Goal: Task Accomplishment & Management: Complete application form

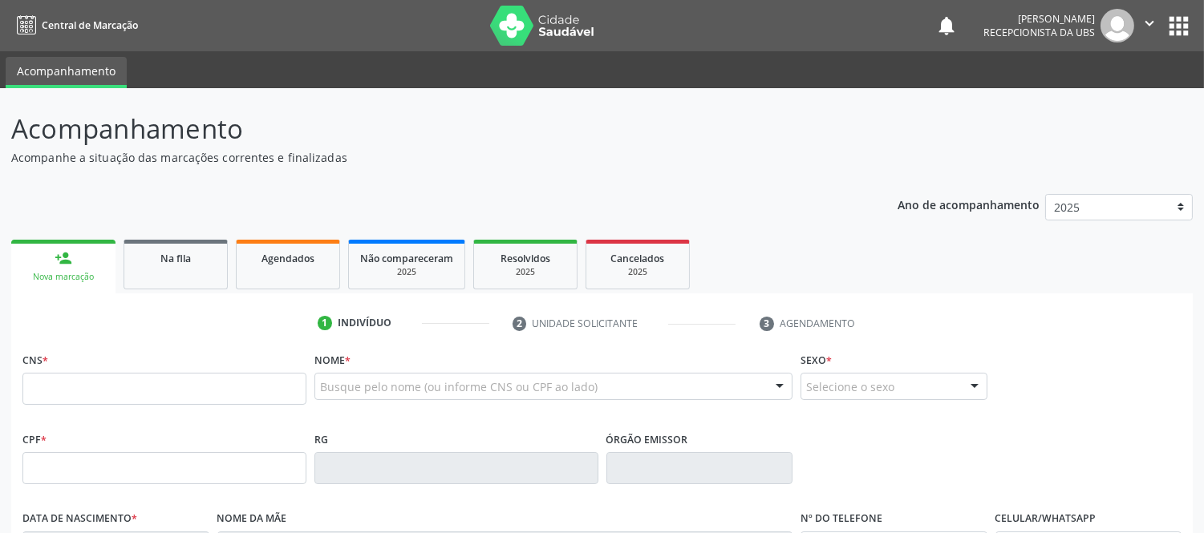
click at [156, 389] on input "text" at bounding box center [164, 389] width 284 height 32
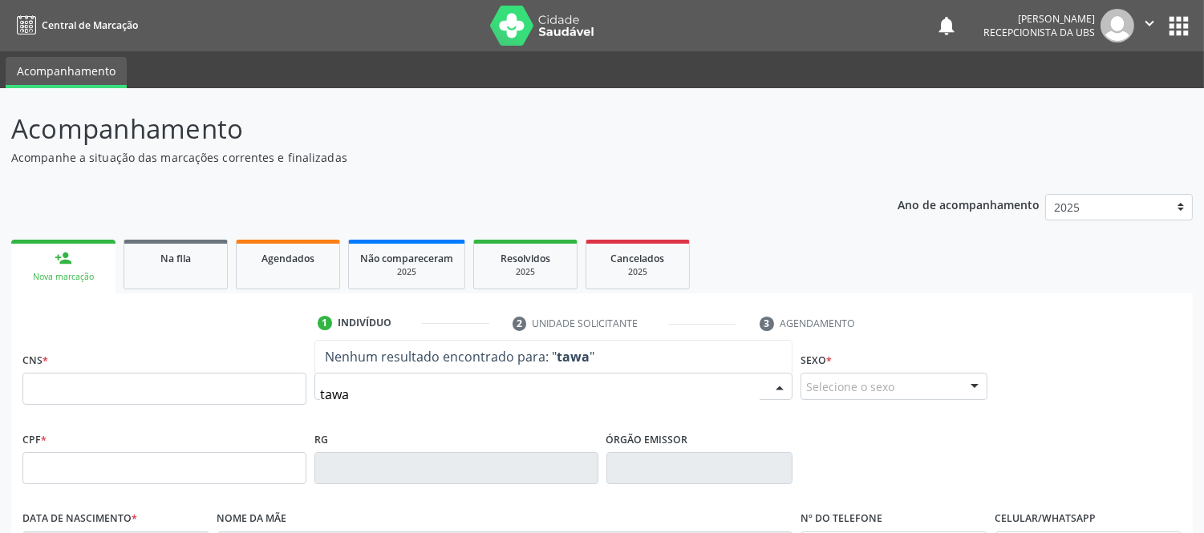
type input "tawan"
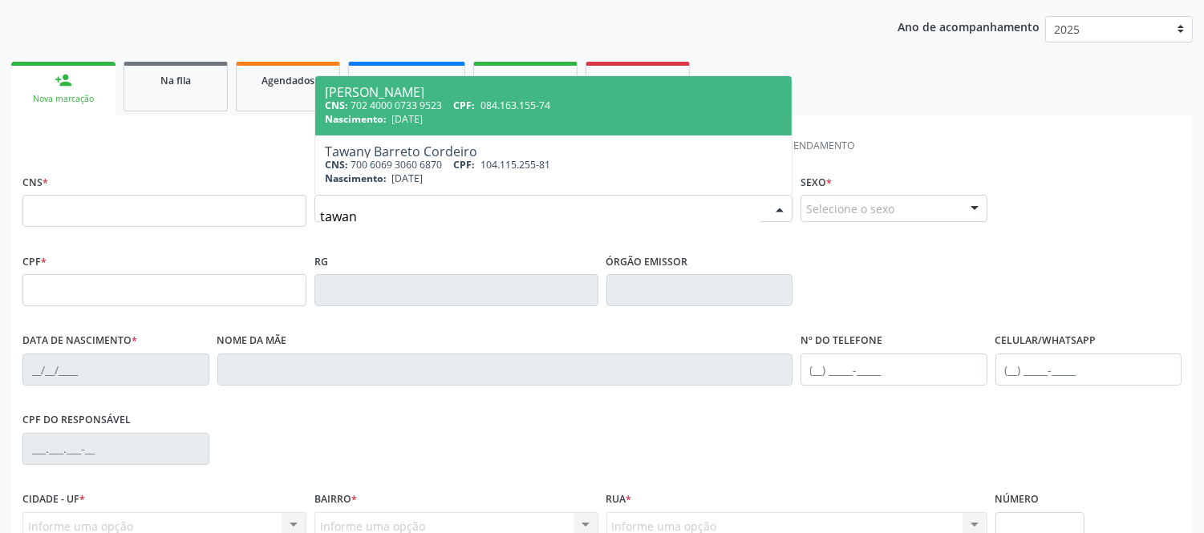
click at [423, 115] on span "[DATE]" at bounding box center [406, 119] width 31 height 14
type input "702 4000 0733 9523"
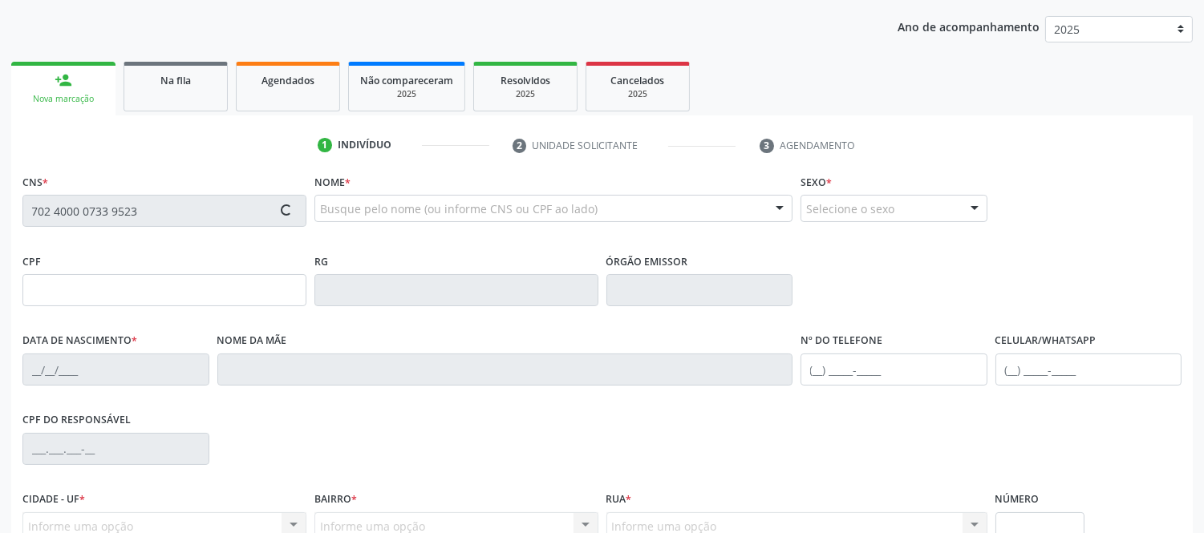
type input "[DATE]"
type input "[PERSON_NAME]"
type input "[PHONE_NUMBER]"
type input "012.111.675-18"
type input "S/N"
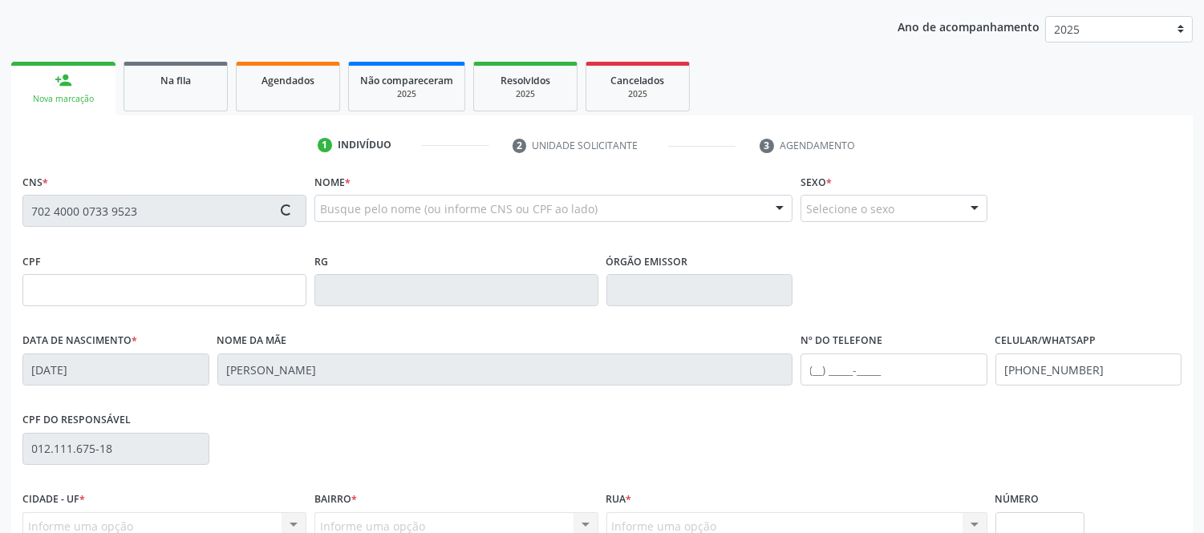
type input "084.163.155-74"
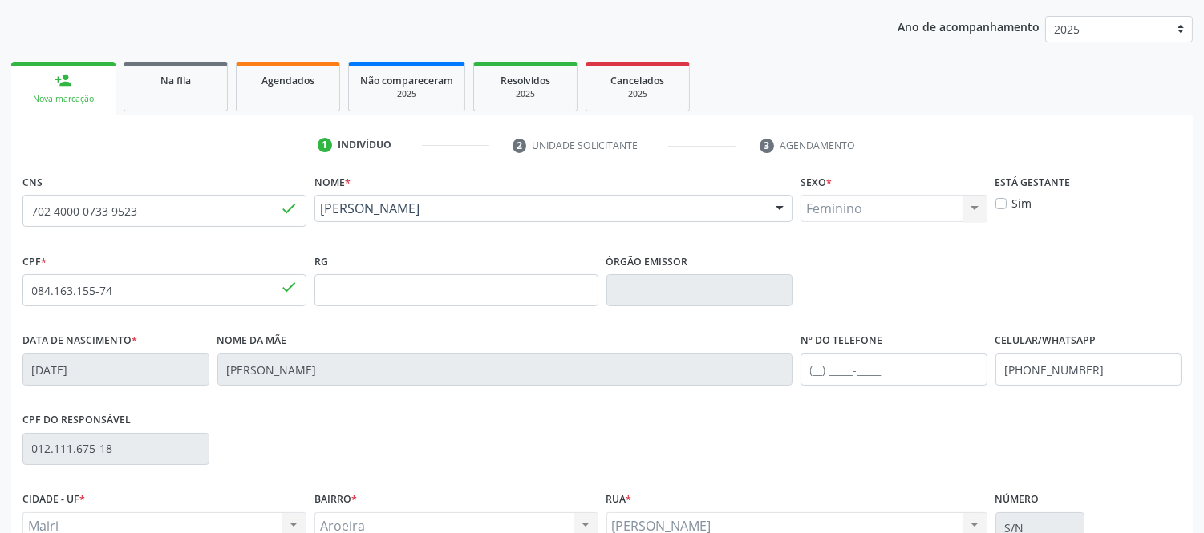
scroll to position [334, 0]
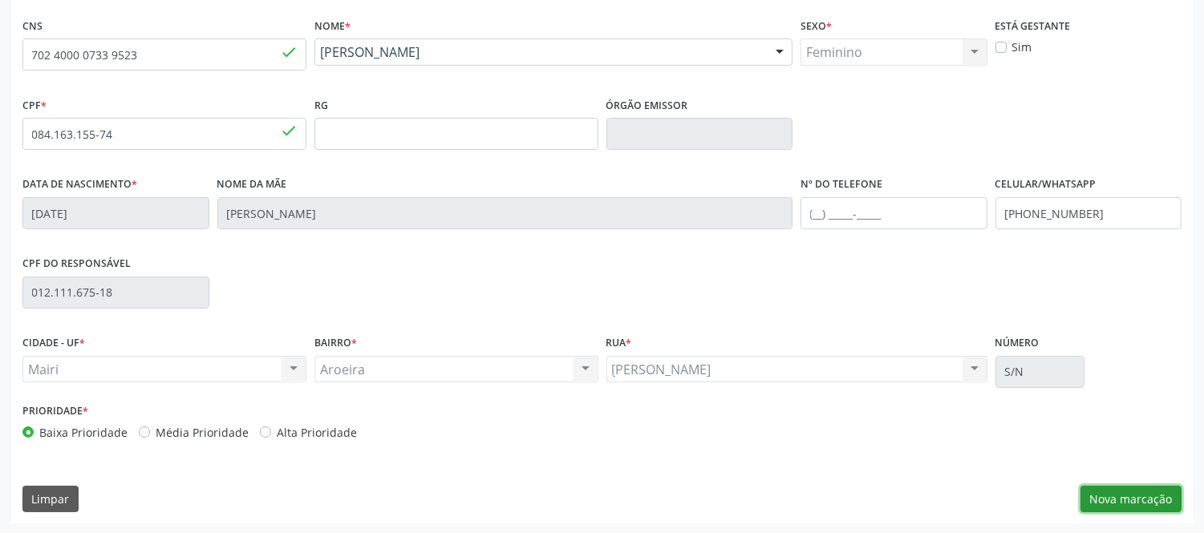
click at [1123, 491] on button "Nova marcação" at bounding box center [1130, 499] width 101 height 27
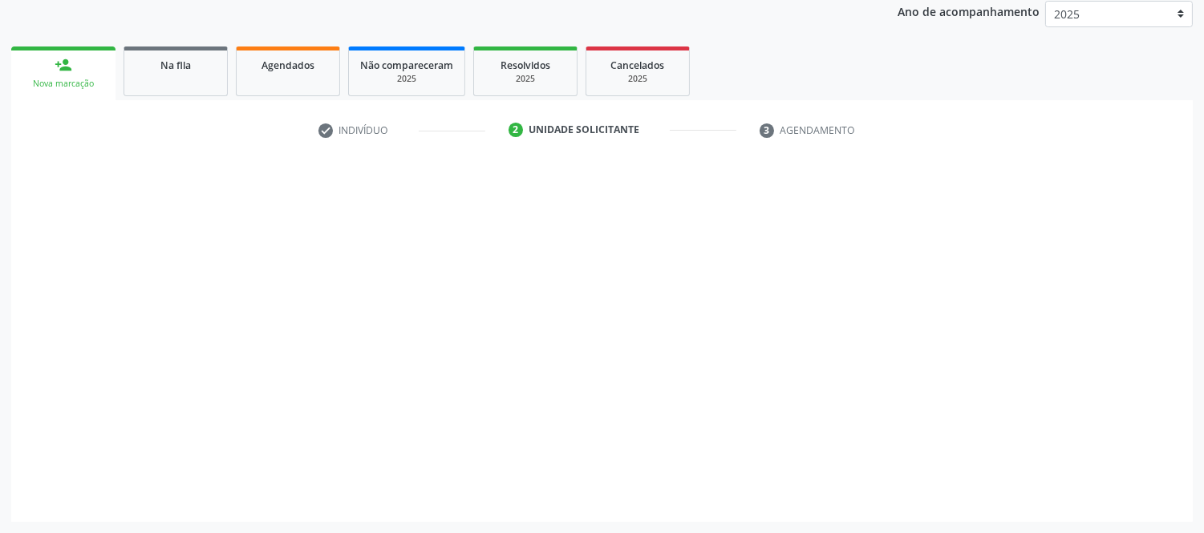
scroll to position [192, 0]
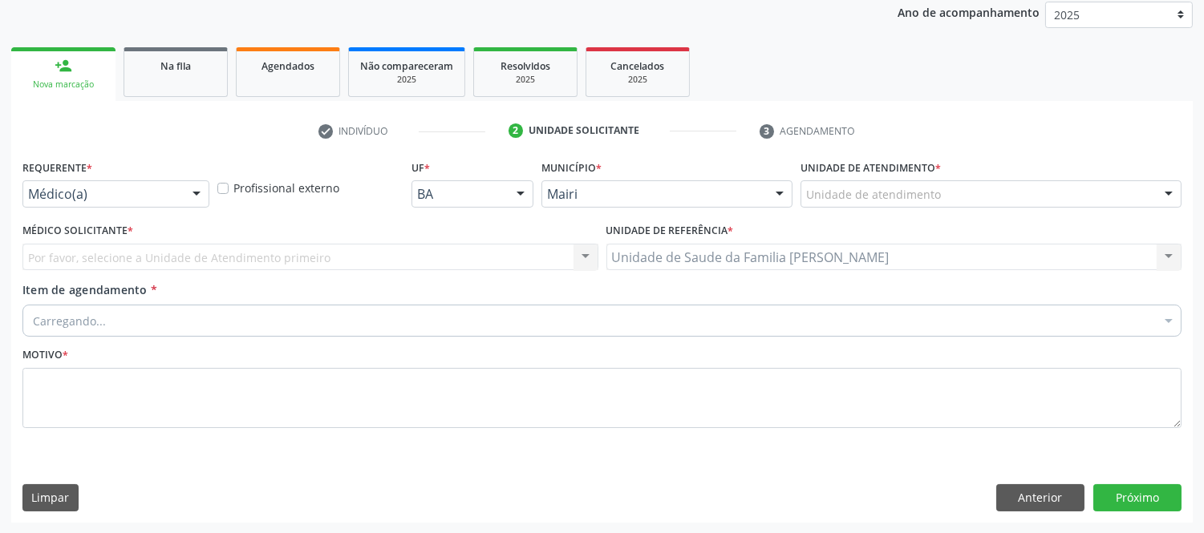
click at [1177, 188] on div at bounding box center [1169, 194] width 24 height 27
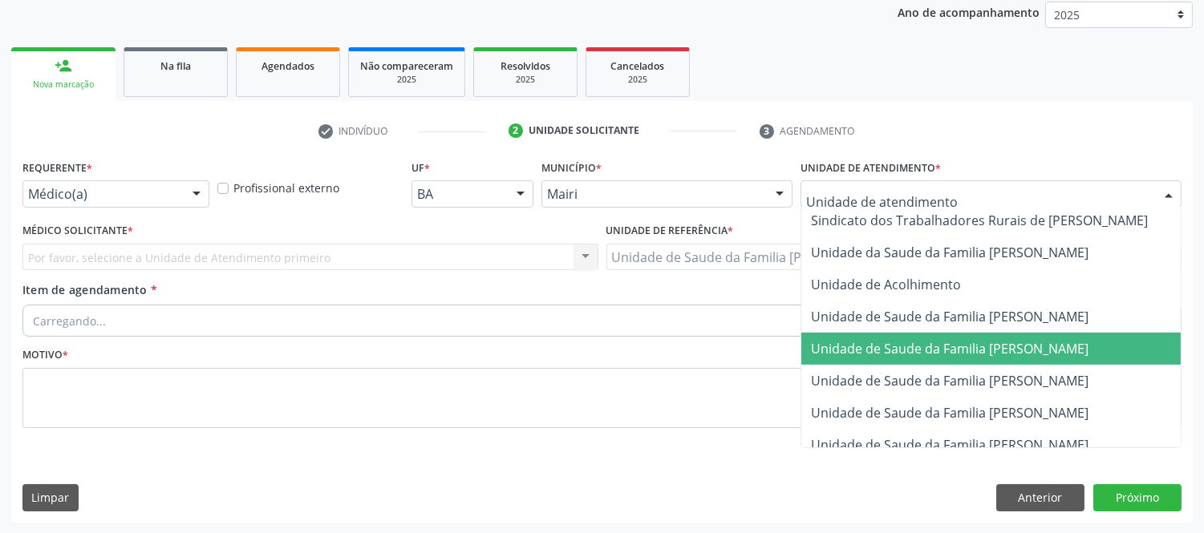
scroll to position [1185, 0]
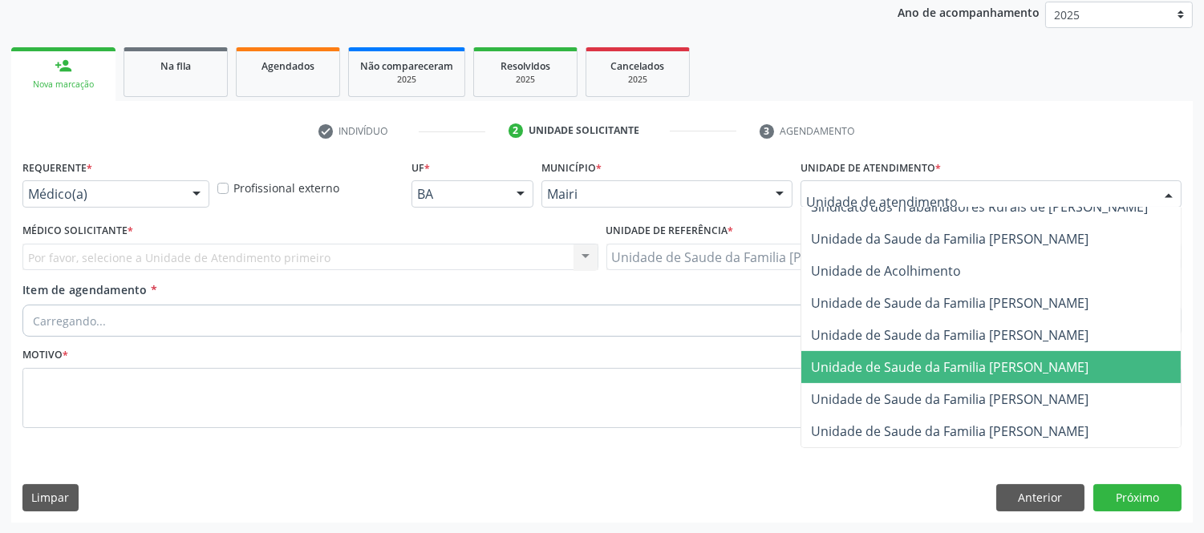
click at [1015, 359] on span "Unidade de Saude da Familia [PERSON_NAME]" at bounding box center [950, 368] width 278 height 18
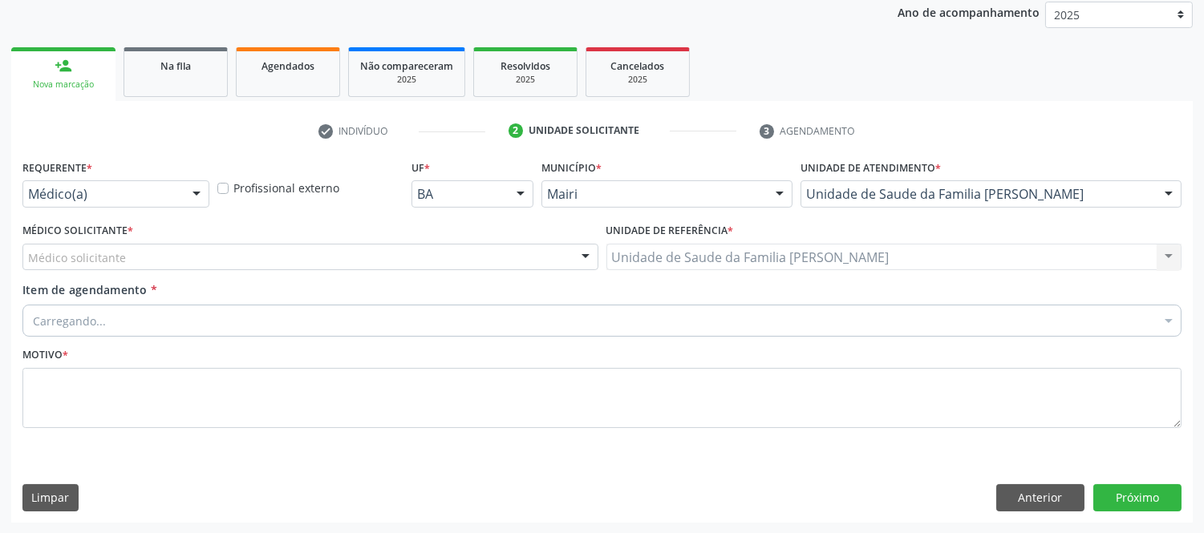
click at [184, 261] on div "Médico solicitante" at bounding box center [310, 257] width 576 height 27
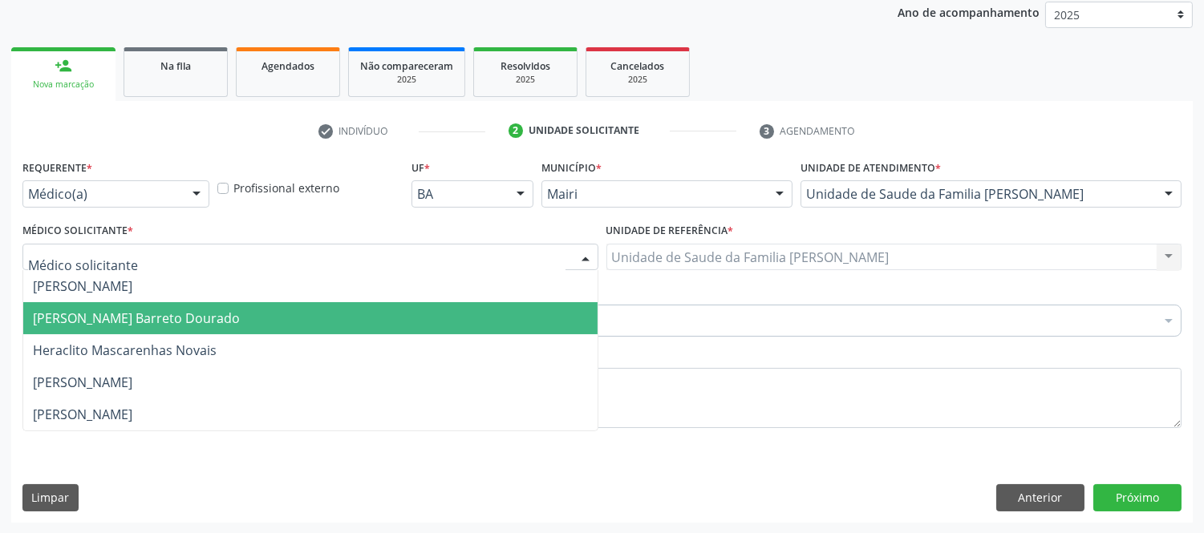
click at [105, 317] on span "[PERSON_NAME] Barreto Dourado" at bounding box center [136, 319] width 207 height 18
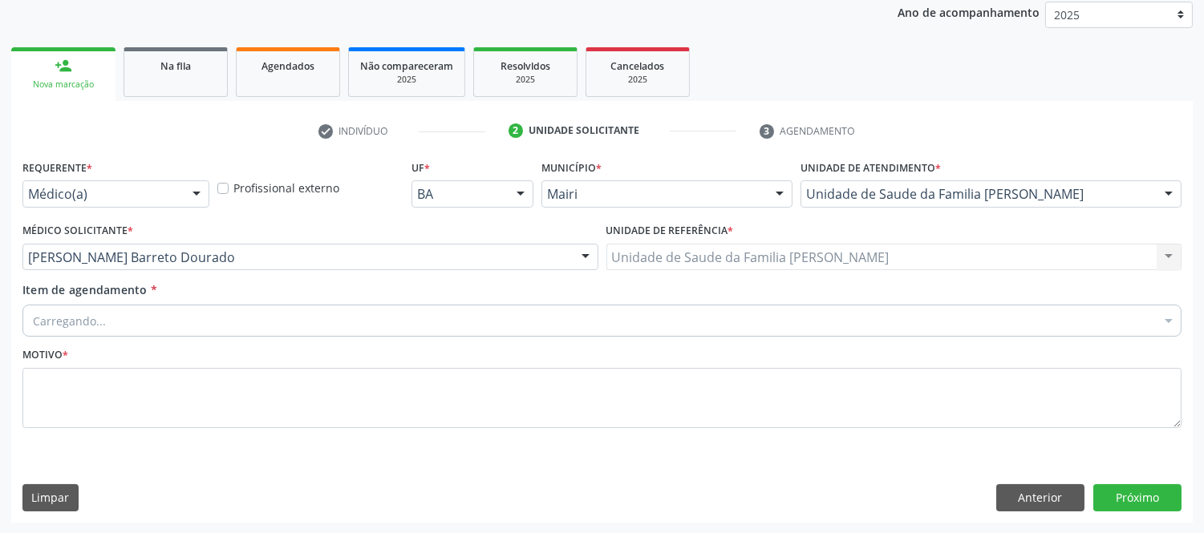
click at [109, 323] on div "Carregando..." at bounding box center [601, 321] width 1159 height 32
type input "#"
click at [219, 346] on div "Motivo *" at bounding box center [601, 385] width 1159 height 85
click at [221, 321] on div at bounding box center [601, 321] width 1159 height 32
type input "#"
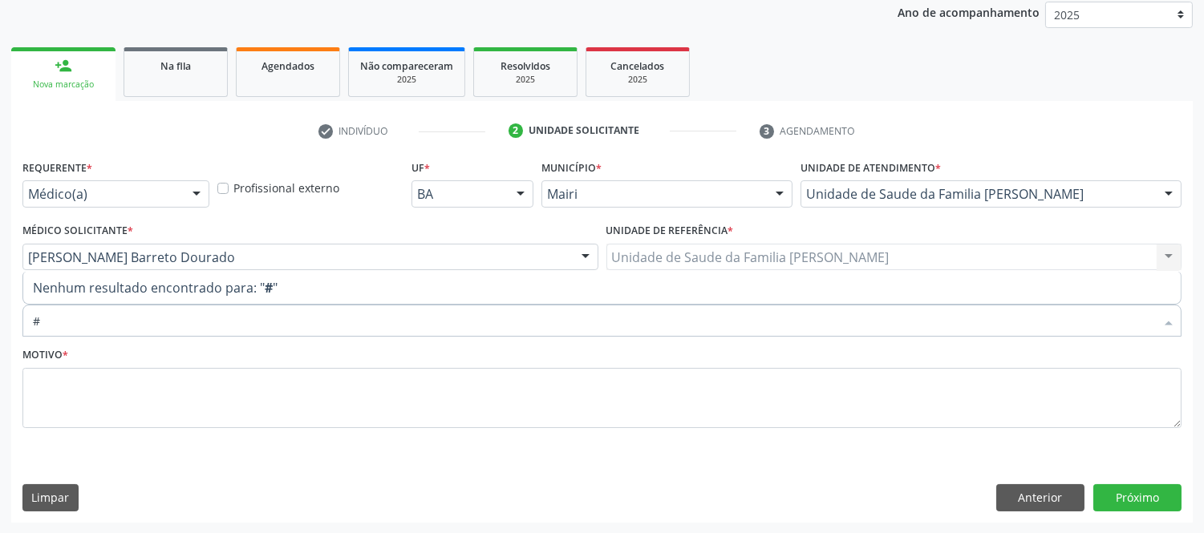
click at [180, 321] on input "#" at bounding box center [594, 321] width 1122 height 32
click at [213, 310] on input "#" at bounding box center [594, 321] width 1122 height 32
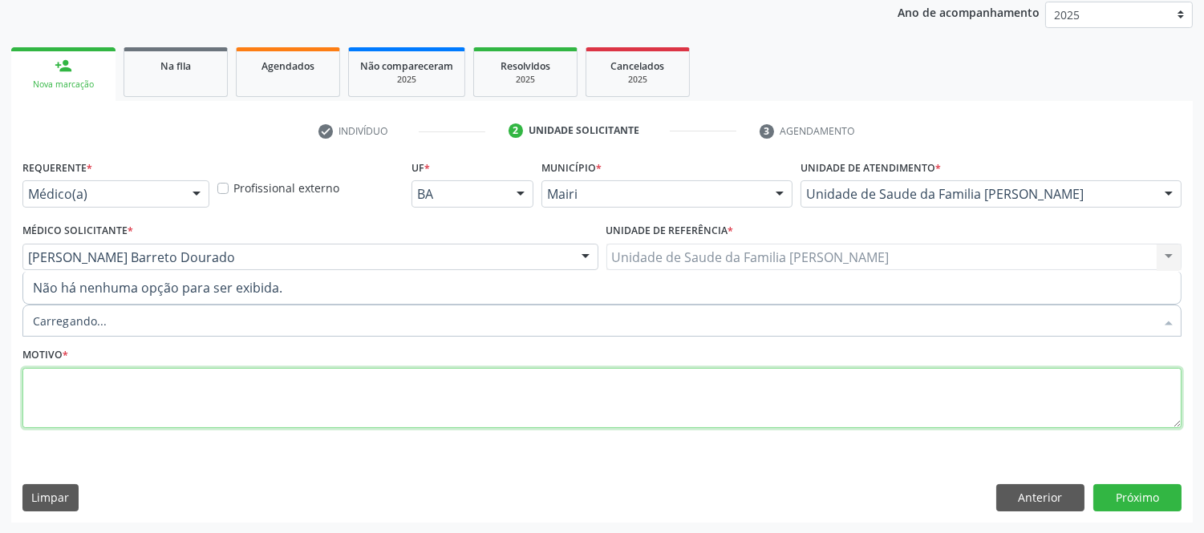
click at [279, 421] on textarea at bounding box center [601, 398] width 1159 height 61
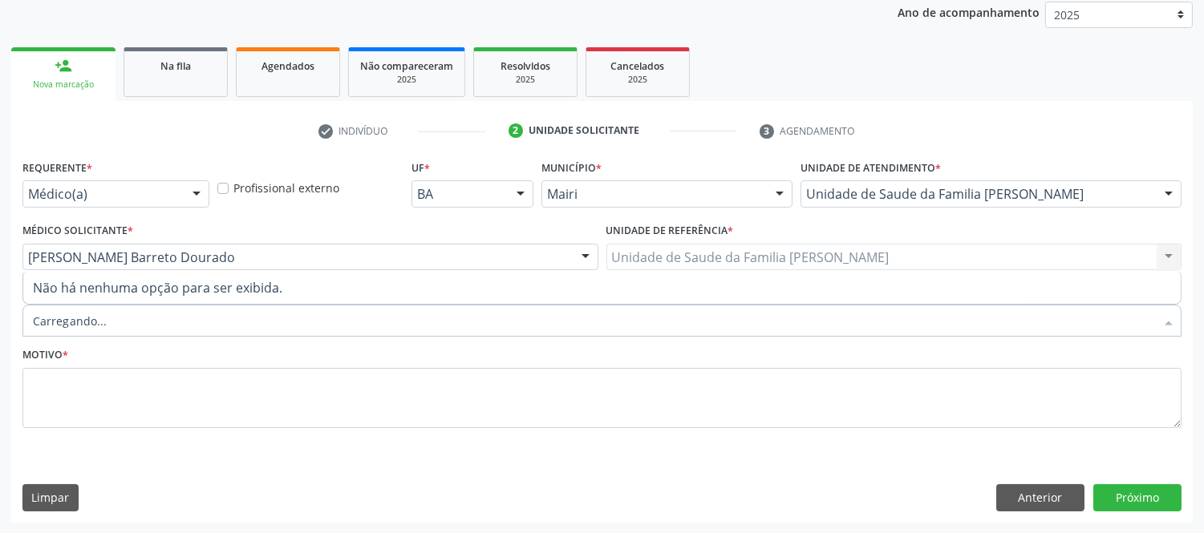
click at [279, 333] on div at bounding box center [601, 321] width 1159 height 32
drag, startPoint x: 241, startPoint y: 331, endPoint x: 230, endPoint y: 331, distance: 10.4
click at [237, 330] on div "Buscar por procedimentos" at bounding box center [601, 321] width 1159 height 32
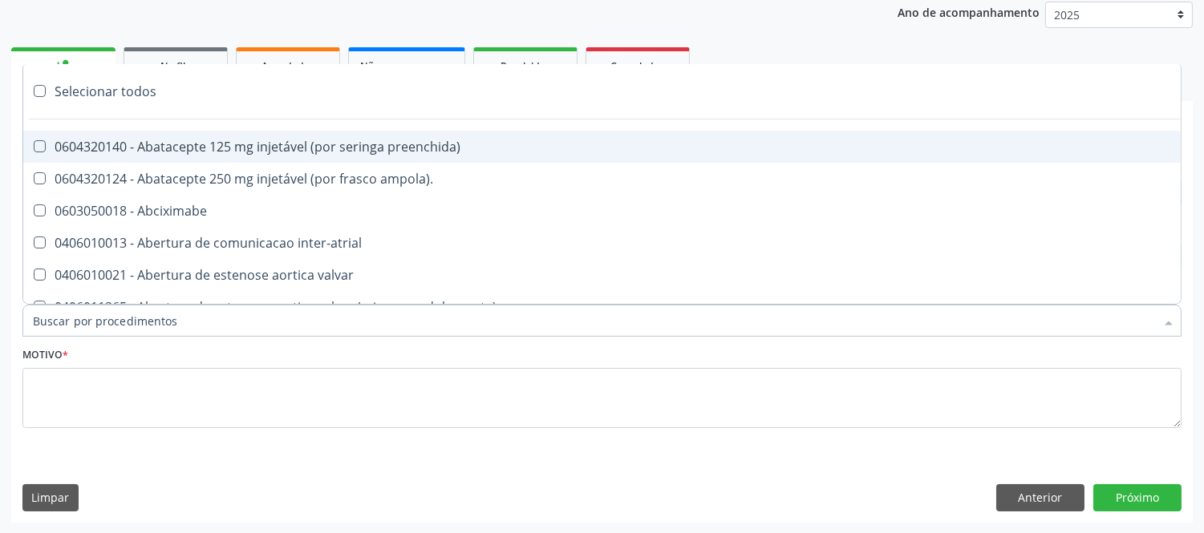
type input "#"
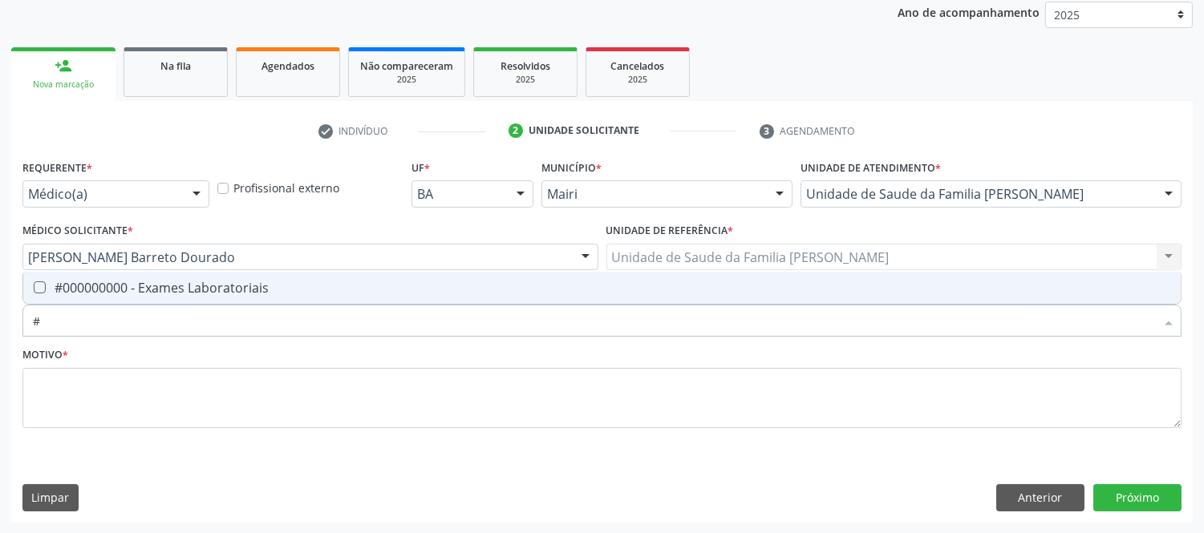
click at [222, 287] on div "#000000000 - Exames Laboratoriais" at bounding box center [602, 288] width 1138 height 13
checkbox Laboratoriais "true"
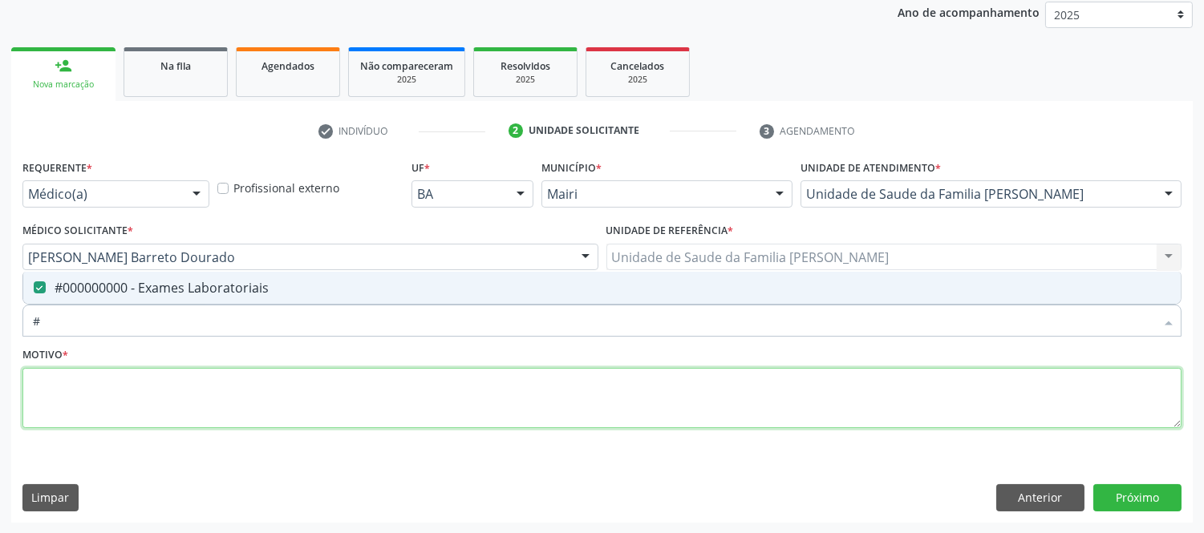
click at [214, 395] on textarea at bounding box center [601, 398] width 1159 height 61
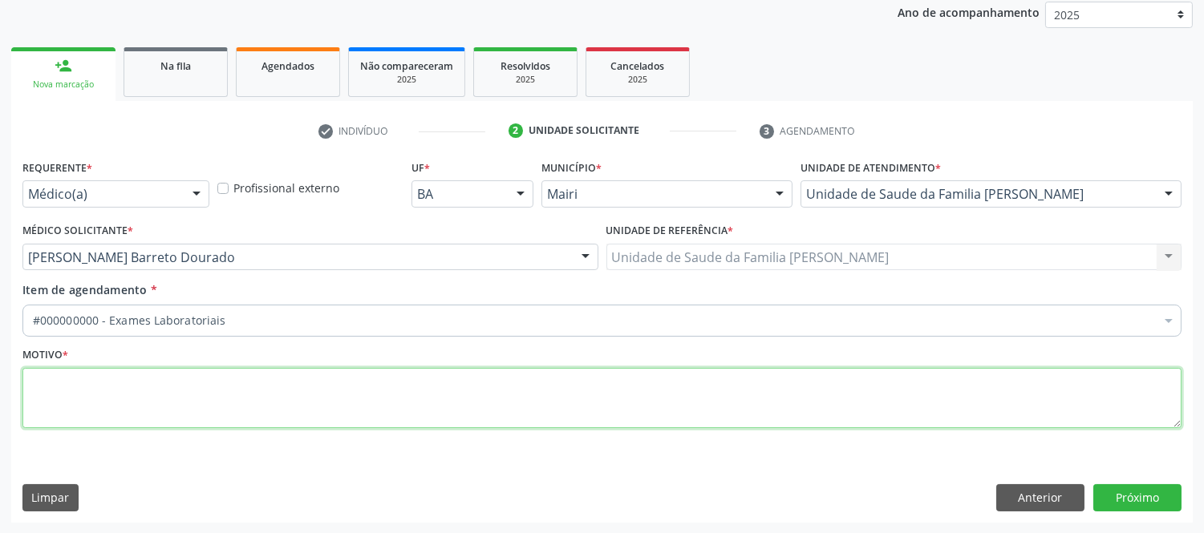
click at [196, 394] on textarea at bounding box center [601, 398] width 1159 height 61
type textarea "avaliCAO"
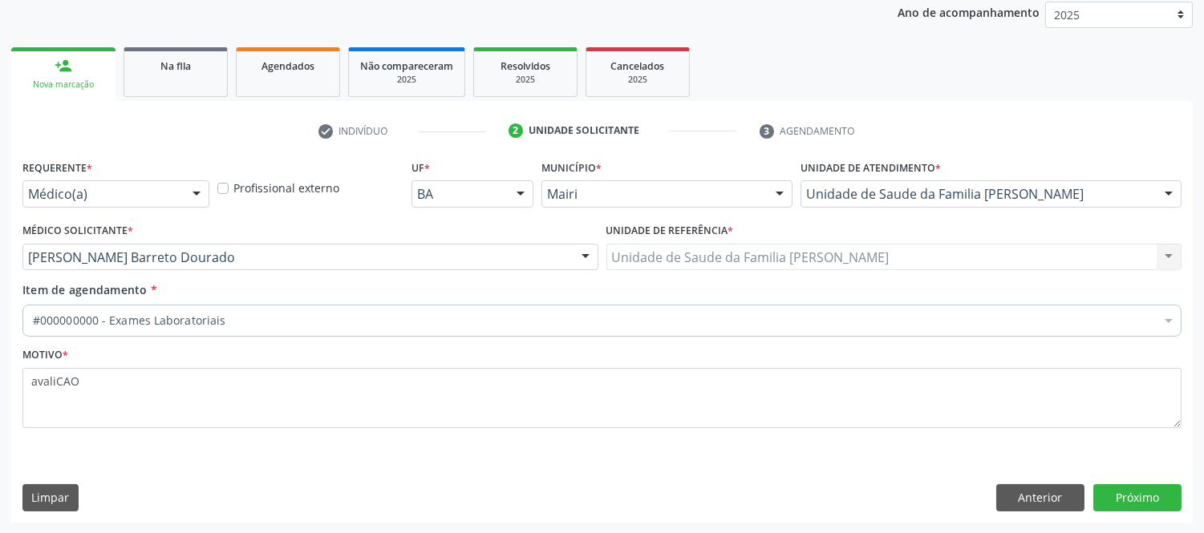
click at [1183, 499] on div "Requerente * Médico(a) Médico(a) Enfermeiro(a) Paciente Nenhum resultado encont…" at bounding box center [601, 339] width 1181 height 367
click at [1151, 498] on button "Próximo" at bounding box center [1137, 497] width 88 height 27
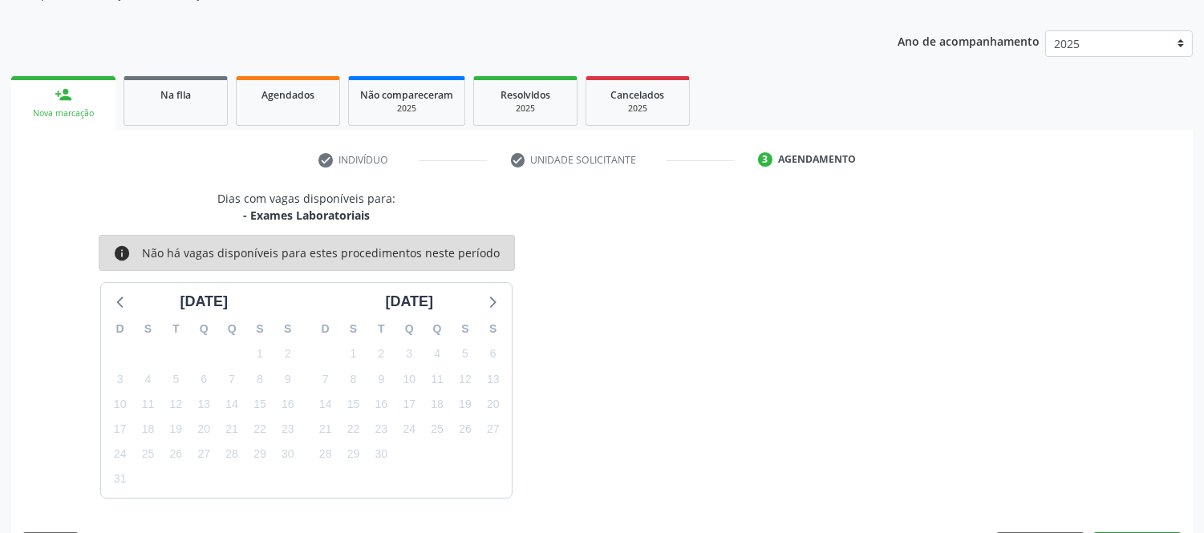
scroll to position [192, 0]
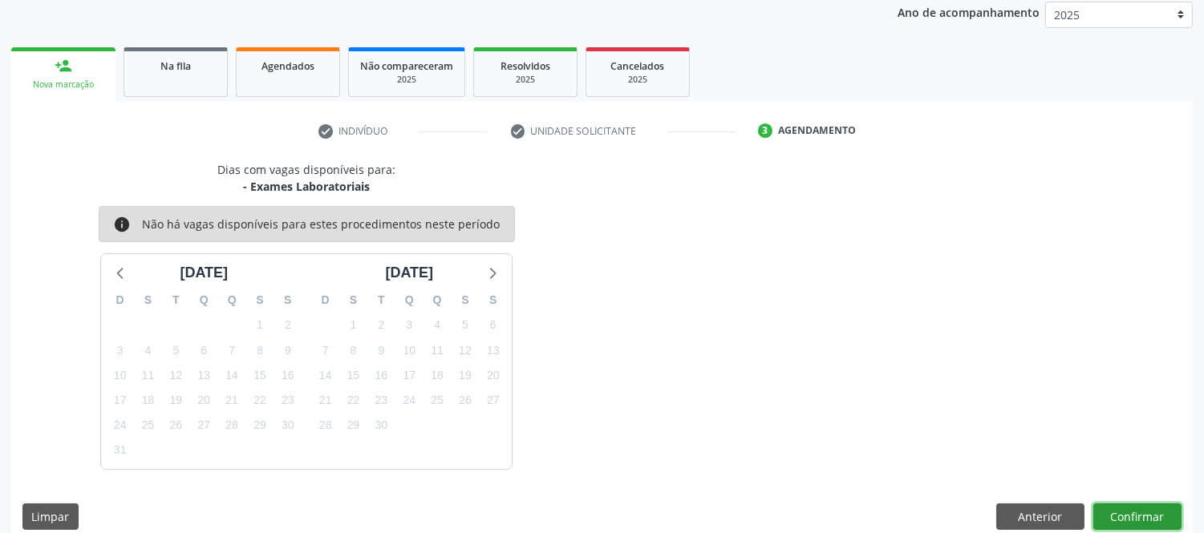
click at [1134, 508] on button "Confirmar" at bounding box center [1137, 517] width 88 height 27
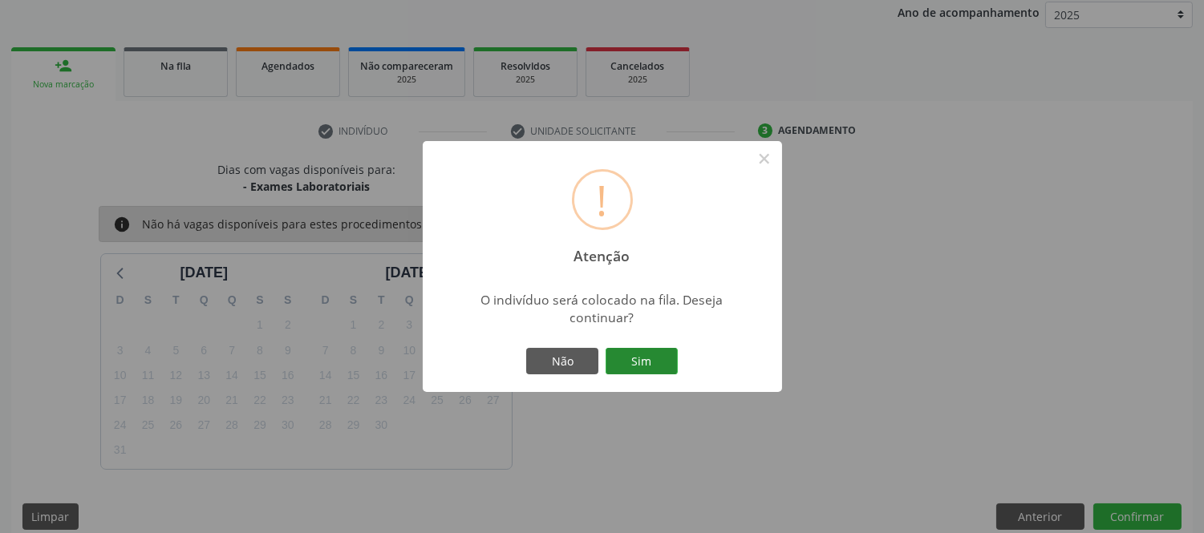
click at [674, 362] on button "Sim" at bounding box center [642, 361] width 72 height 27
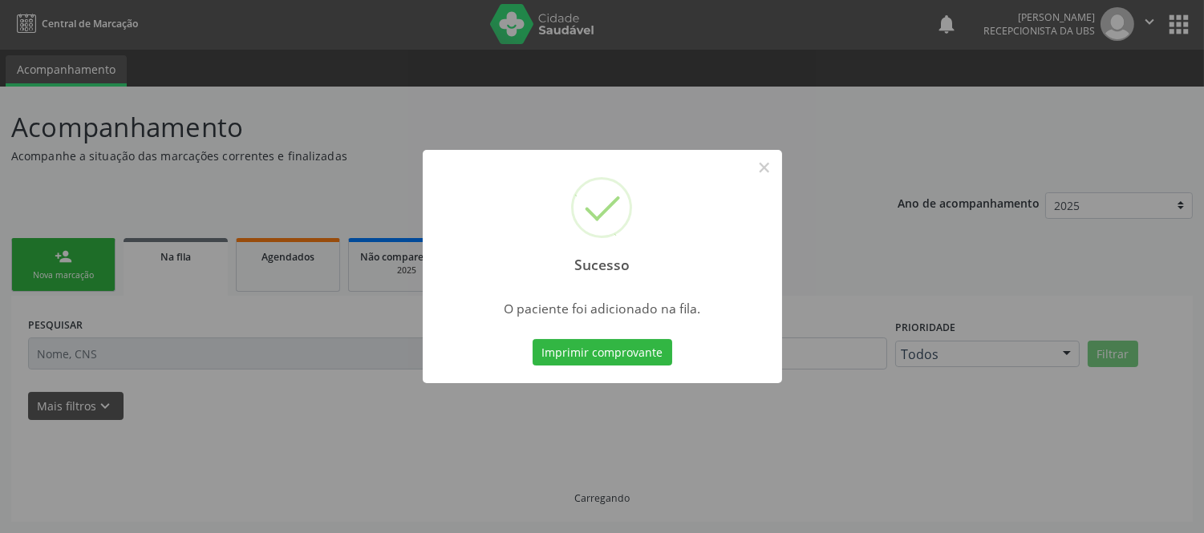
scroll to position [1, 0]
click at [646, 359] on button "Imprimir comprovante" at bounding box center [603, 352] width 140 height 27
